Goal: Information Seeking & Learning: Learn about a topic

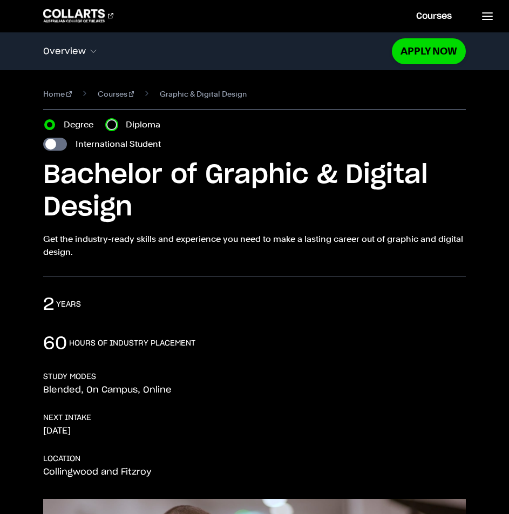
click at [108, 128] on input "Diploma" at bounding box center [111, 124] width 11 height 11
radio input "true"
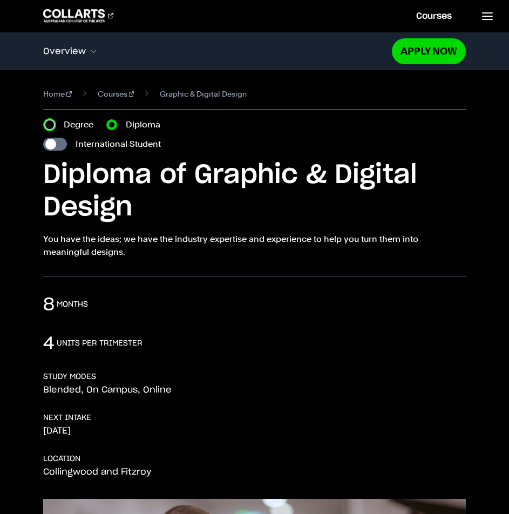
click at [52, 122] on input "Degree" at bounding box center [49, 124] width 11 height 11
radio input "true"
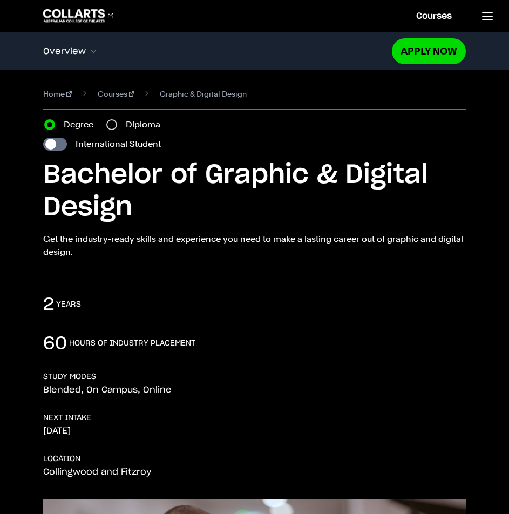
click at [134, 126] on label "Diploma" at bounding box center [146, 124] width 41 height 13
click at [117, 126] on input "Diploma" at bounding box center [111, 124] width 11 height 11
radio input "true"
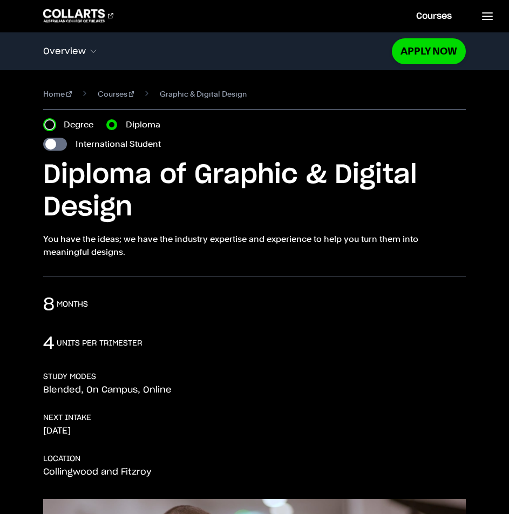
click at [52, 126] on input "Degree" at bounding box center [49, 124] width 11 height 11
radio input "true"
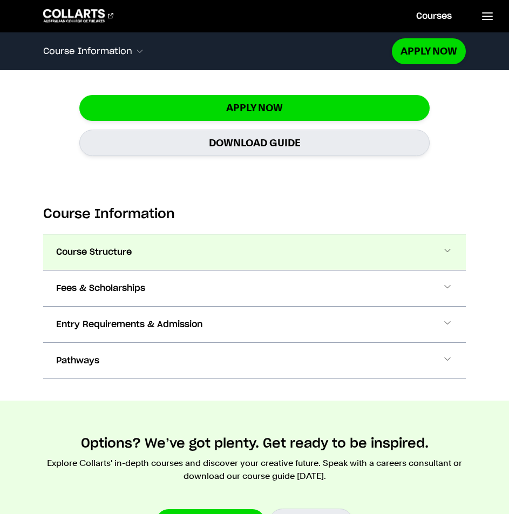
click at [158, 246] on button "Course Structure" at bounding box center [254, 252] width 423 height 36
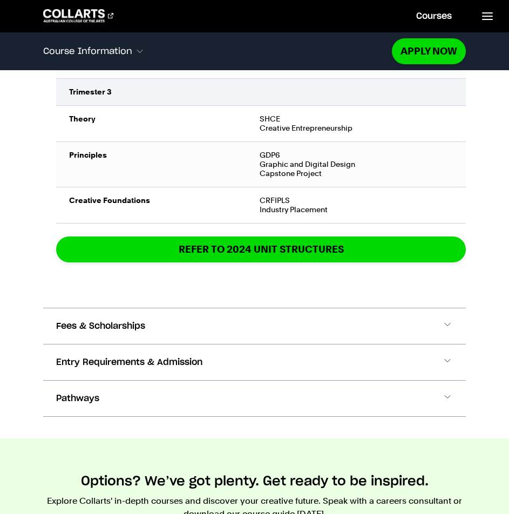
scroll to position [2352, 0]
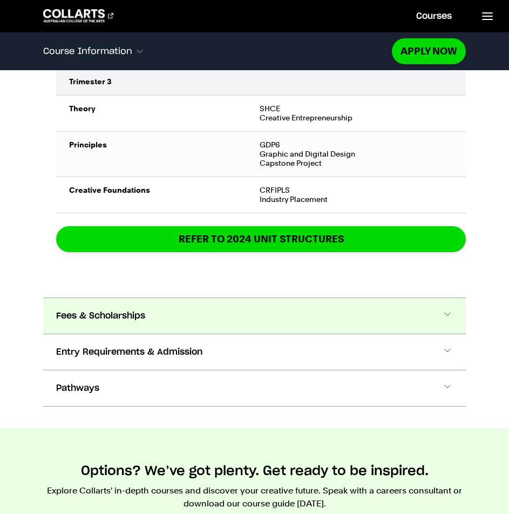
click at [281, 307] on button "Fees & Scholarships" at bounding box center [254, 316] width 423 height 36
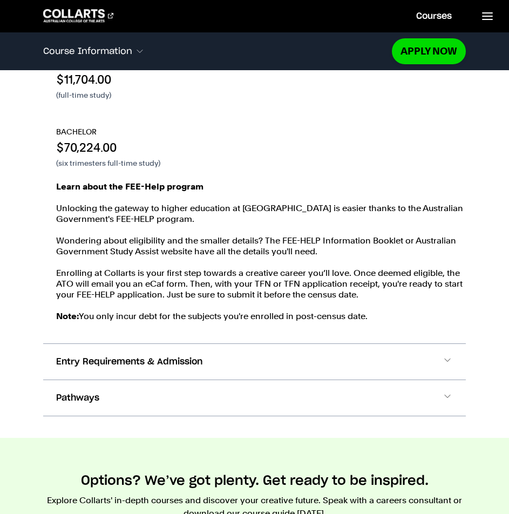
scroll to position [2823, 0]
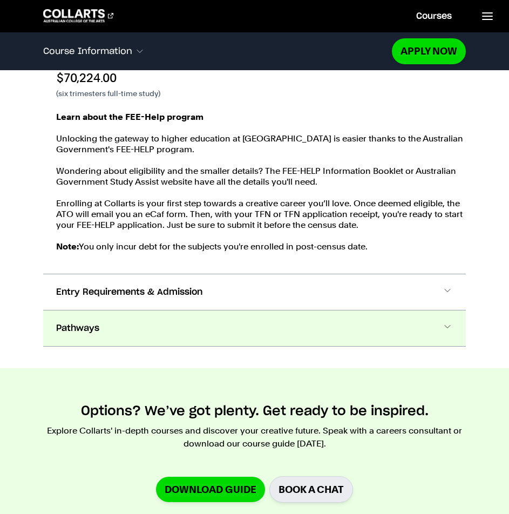
click at [193, 327] on button "Pathways" at bounding box center [254, 329] width 423 height 36
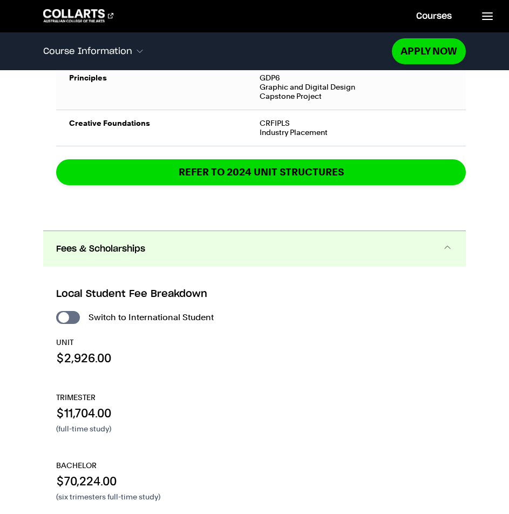
scroll to position [2386, 0]
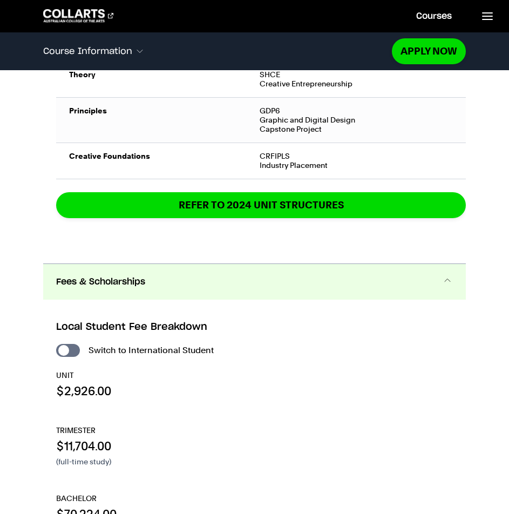
click at [228, 283] on button "Fees & Scholarships" at bounding box center [254, 282] width 423 height 36
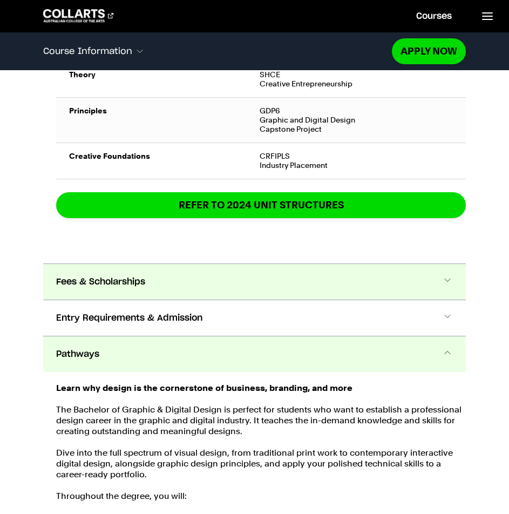
click at [227, 283] on button "Fees & Scholarships" at bounding box center [254, 282] width 423 height 36
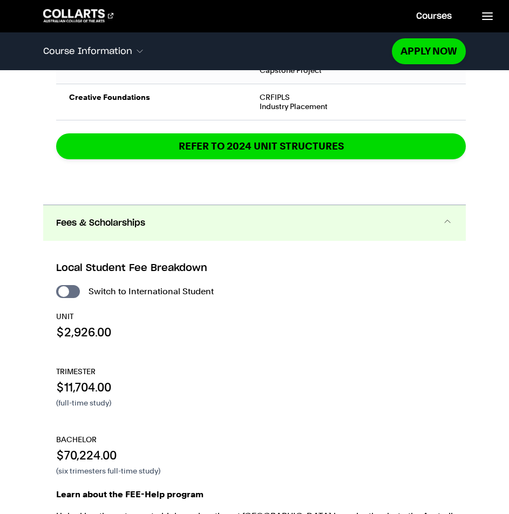
scroll to position [2445, 0]
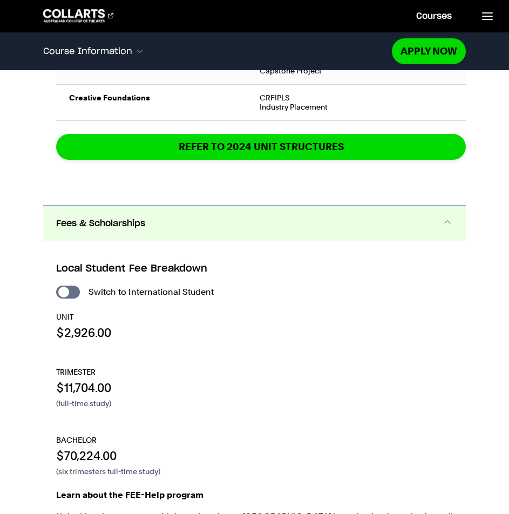
click at [238, 231] on button "Fees & Scholarships" at bounding box center [254, 224] width 423 height 36
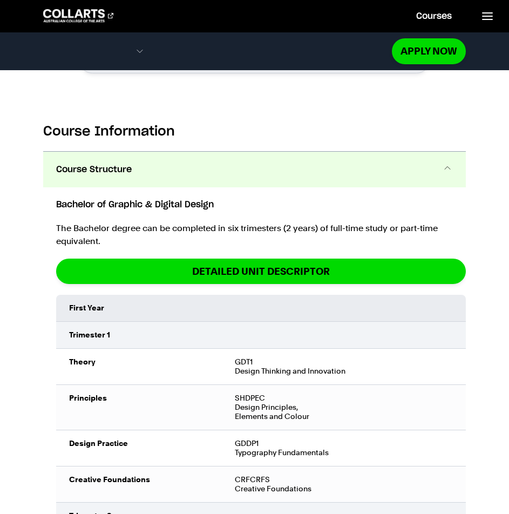
scroll to position [1094, 0]
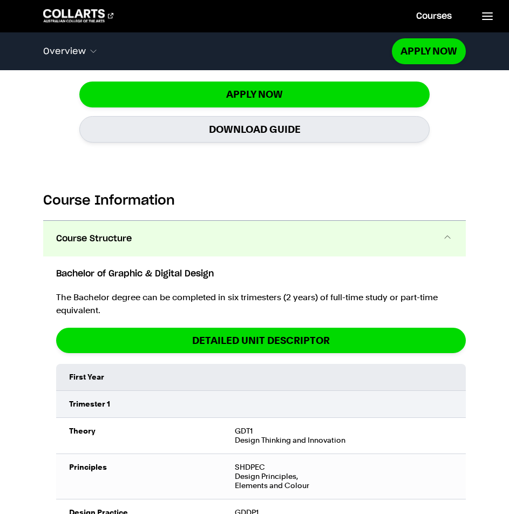
click at [243, 246] on button "Course Structure" at bounding box center [254, 239] width 423 height 36
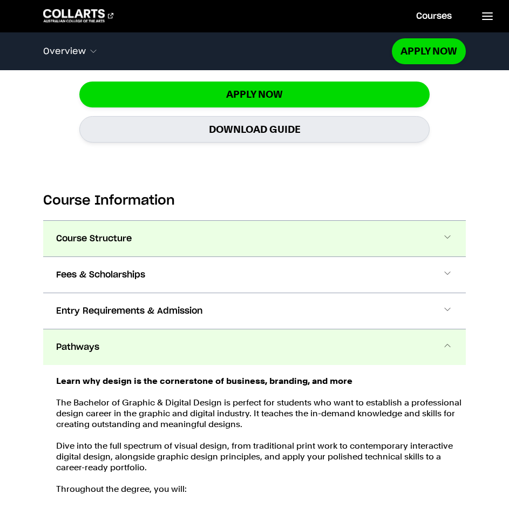
click at [250, 237] on button "Course Structure" at bounding box center [254, 239] width 423 height 36
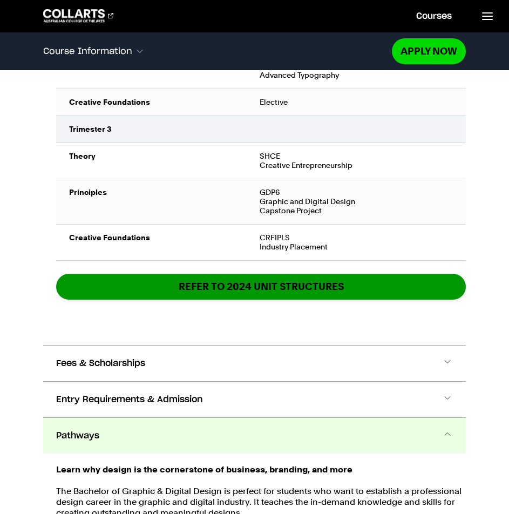
scroll to position [2352, 0]
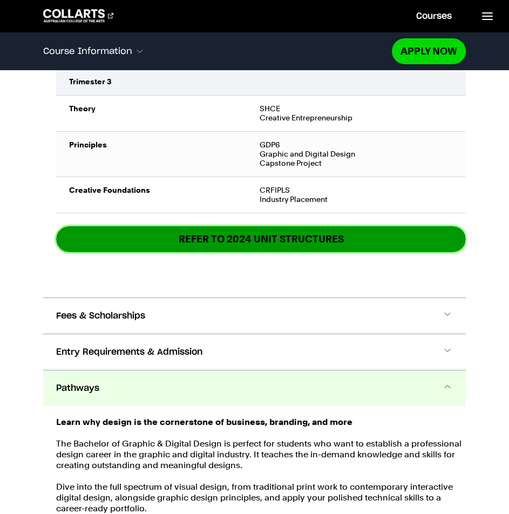
click at [259, 238] on link "REFER TO 2024 unit structures" at bounding box center [261, 238] width 410 height 25
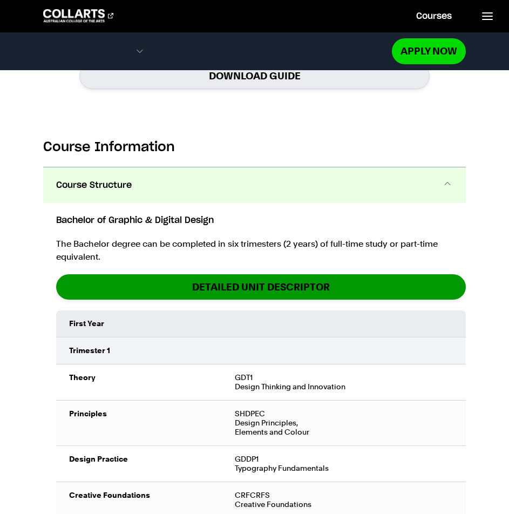
scroll to position [1110, 0]
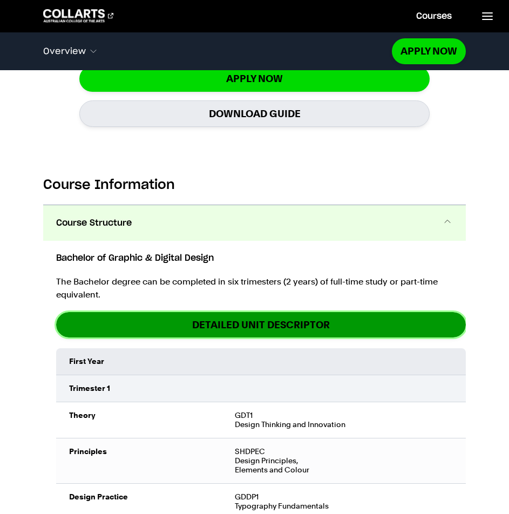
click at [276, 331] on link "DETAILED UNIT DESCRIPTOR" at bounding box center [261, 324] width 410 height 25
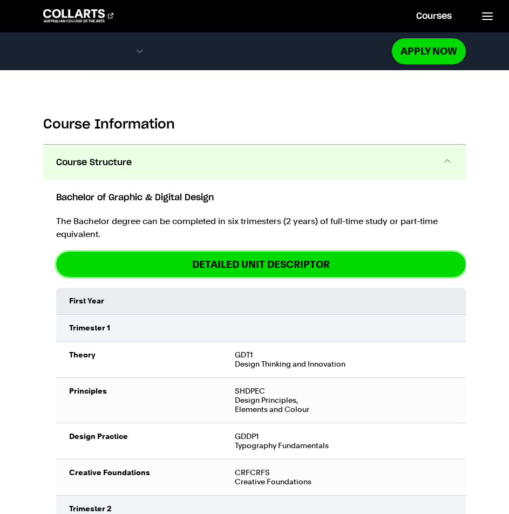
scroll to position [1164, 0]
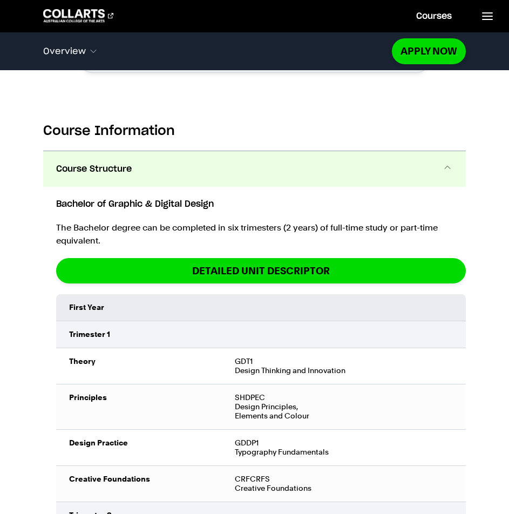
click at [222, 155] on button "Course Structure" at bounding box center [254, 169] width 423 height 36
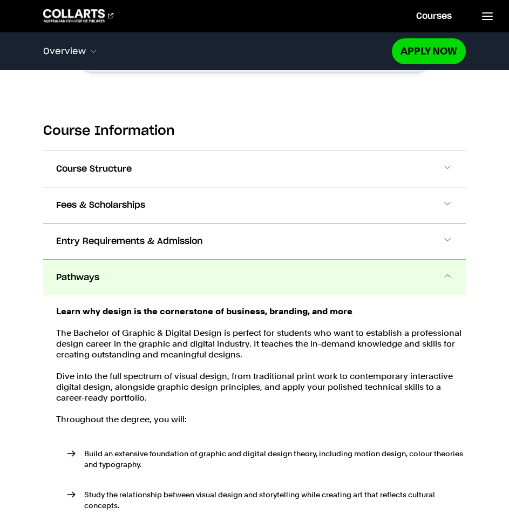
click at [198, 285] on button "Pathways" at bounding box center [254, 278] width 423 height 36
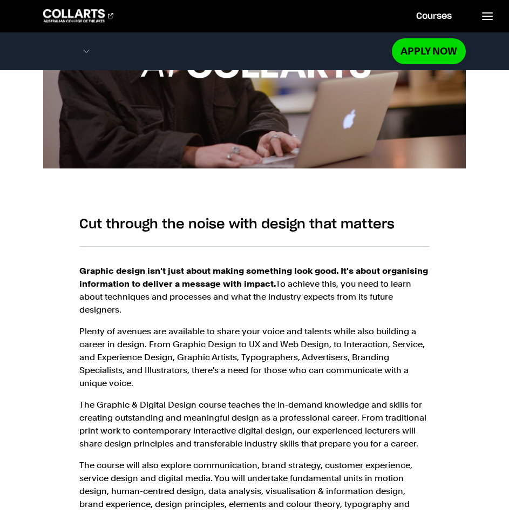
scroll to position [0, 0]
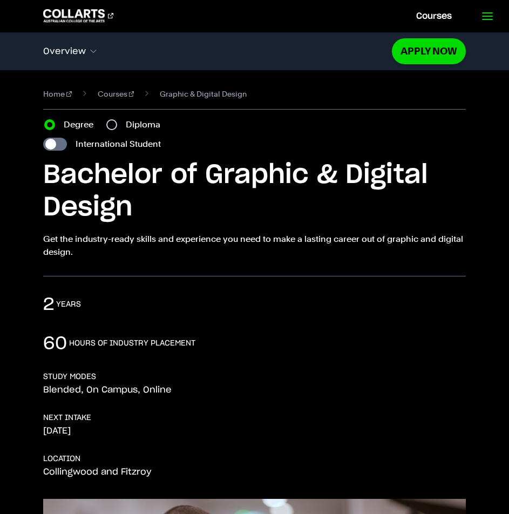
click at [481, 14] on icon at bounding box center [487, 16] width 13 height 13
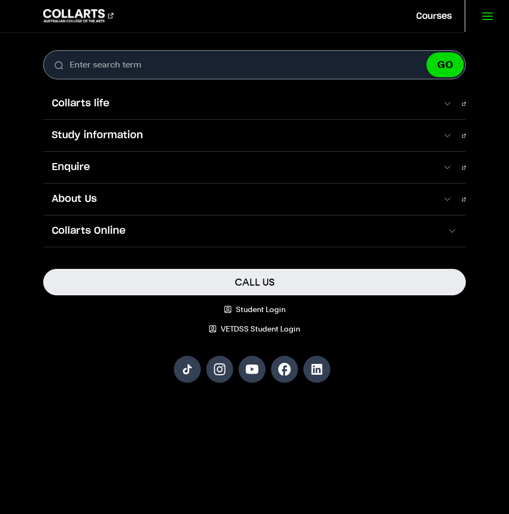
click at [488, 20] on icon at bounding box center [487, 16] width 13 height 13
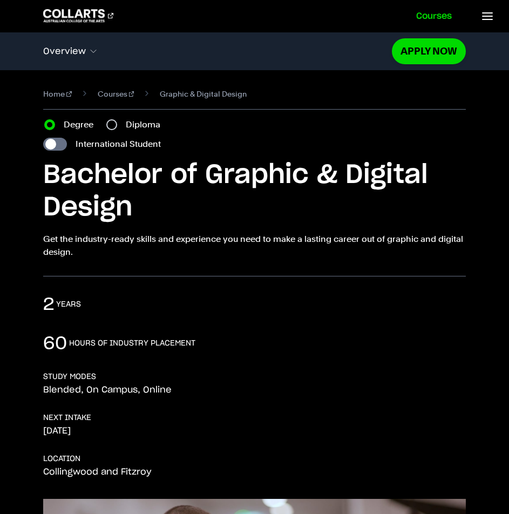
click at [434, 19] on link "Courses" at bounding box center [435, 16] width 62 height 32
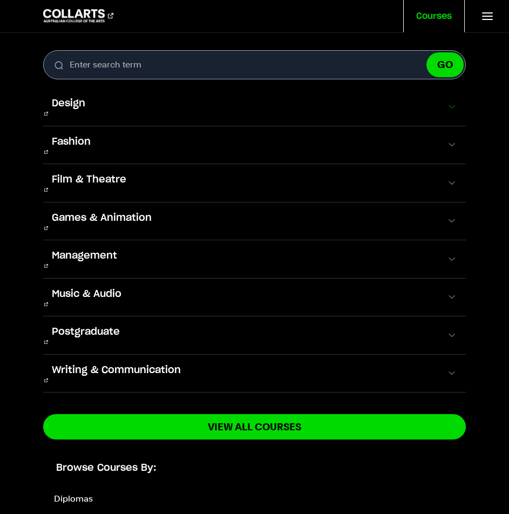
click at [444, 110] on button "Design" at bounding box center [254, 107] width 423 height 38
click at [447, 102] on span at bounding box center [452, 107] width 11 height 11
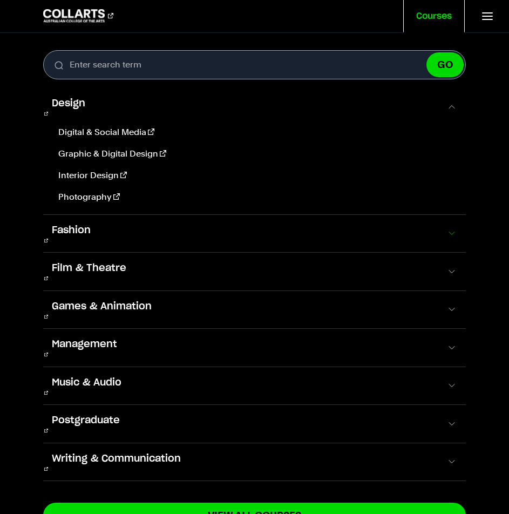
click at [451, 228] on span at bounding box center [452, 233] width 11 height 11
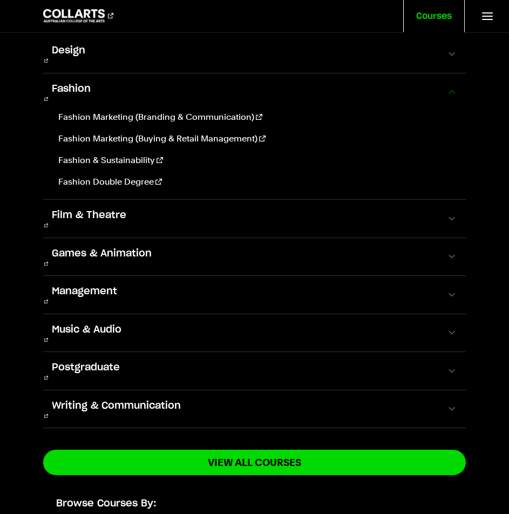
scroll to position [54, 0]
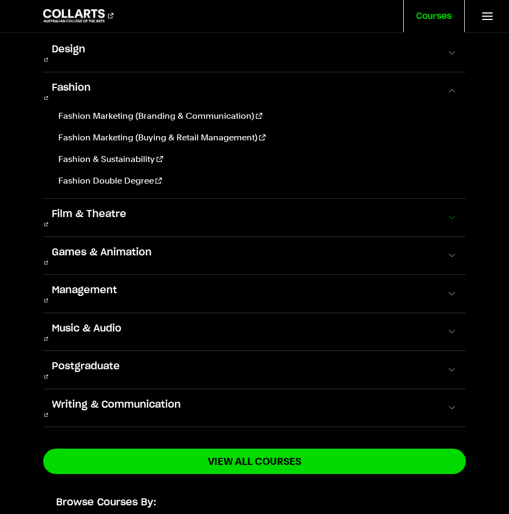
click at [449, 209] on button "Film & Theatre" at bounding box center [254, 218] width 423 height 38
click at [448, 275] on button "Management" at bounding box center [254, 294] width 423 height 38
click at [447, 288] on span at bounding box center [452, 293] width 11 height 11
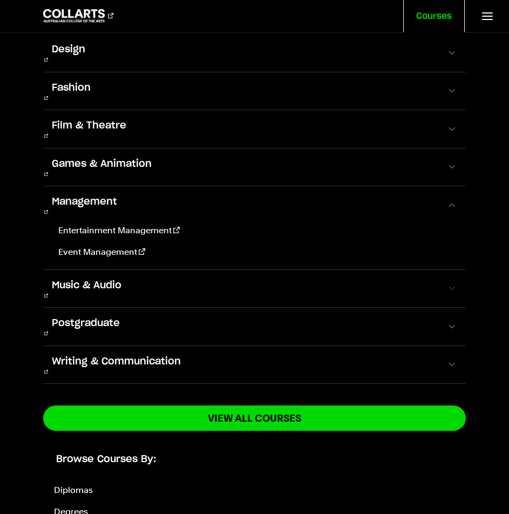
click at [281, 270] on button "Music & Audio" at bounding box center [254, 289] width 423 height 38
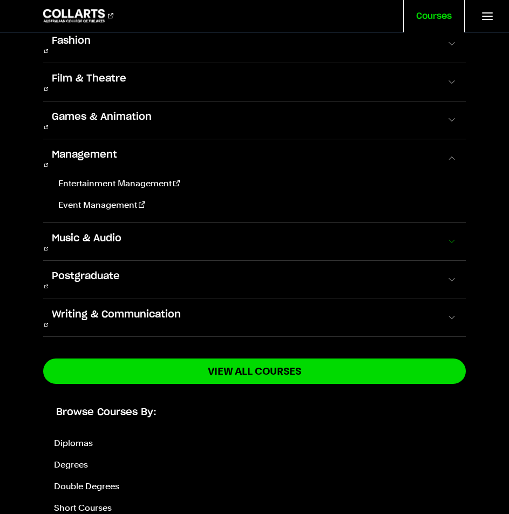
scroll to position [104, 0]
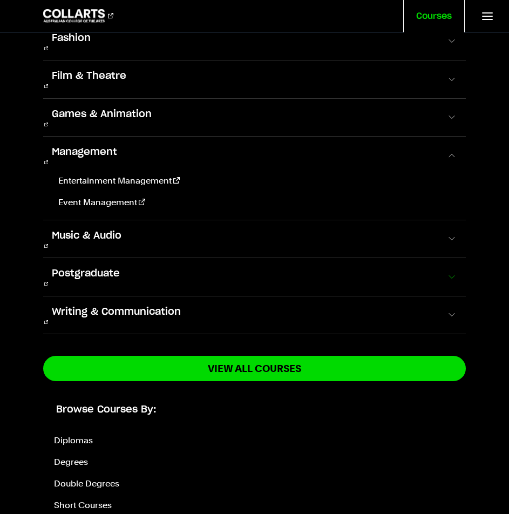
click at [445, 258] on button "Postgraduate" at bounding box center [254, 277] width 423 height 38
click at [447, 272] on span at bounding box center [452, 277] width 11 height 11
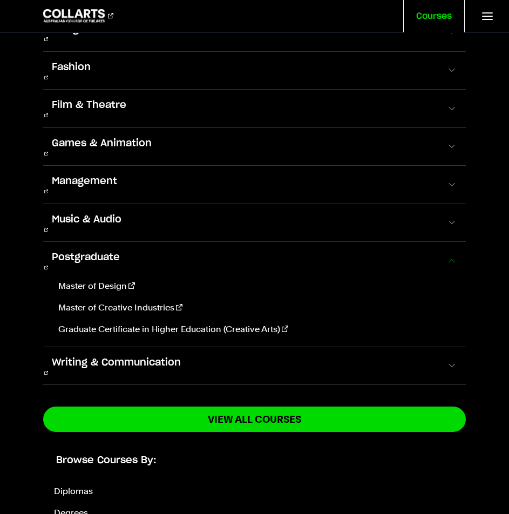
scroll to position [0, 0]
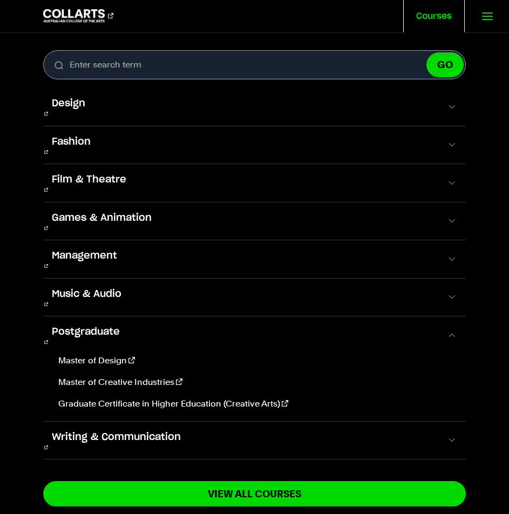
click at [479, 20] on link at bounding box center [487, 16] width 44 height 32
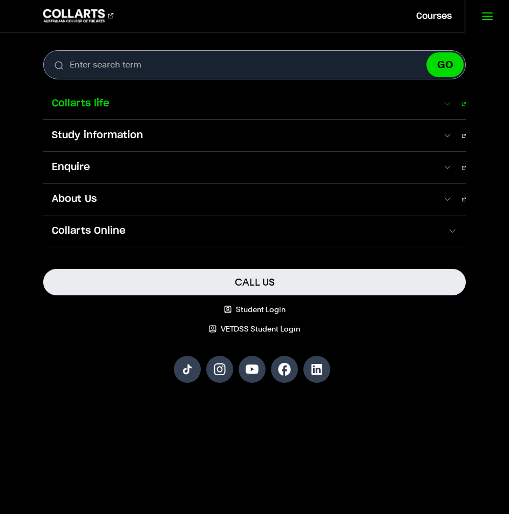
click at [450, 105] on span at bounding box center [447, 103] width 10 height 11
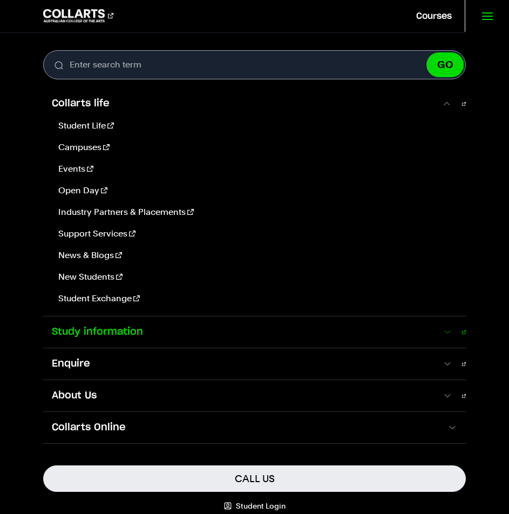
click at [302, 337] on span "Study information" at bounding box center [242, 332] width 399 height 14
